Goal: Task Accomplishment & Management: Manage account settings

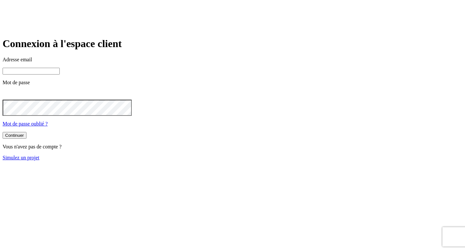
click at [60, 75] on input at bounding box center [31, 71] width 57 height 7
paste input "[PERSON_NAME][DOMAIN_NAME][EMAIL_ADDRESS][DOMAIN_NAME]"
type input "[PERSON_NAME][DOMAIN_NAME][EMAIL_ADDRESS][DOMAIN_NAME]"
click at [154, 140] on main "Connexion à l'espace client Adresse email [PERSON_NAME][DOMAIN_NAME][EMAIL_ADDR…" at bounding box center [233, 99] width 460 height 123
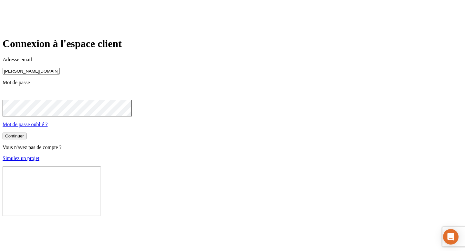
click at [3, 133] on button "Continuer" at bounding box center [15, 136] width 24 height 7
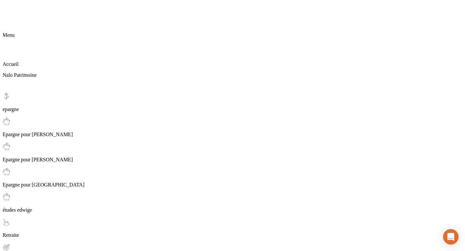
scroll to position [49, 0]
